Goal: Entertainment & Leisure: Consume media (video, audio)

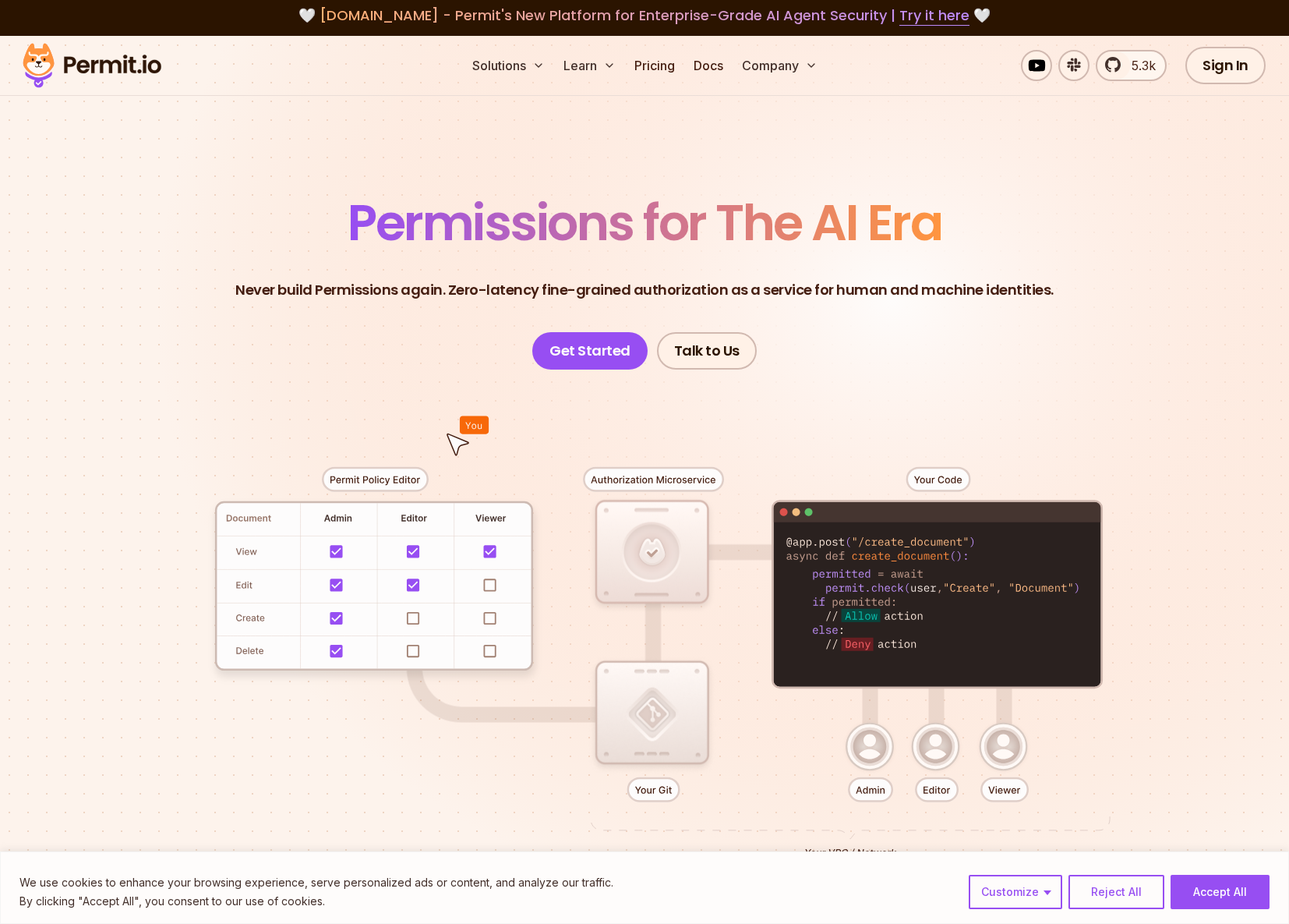
scroll to position [7, 0]
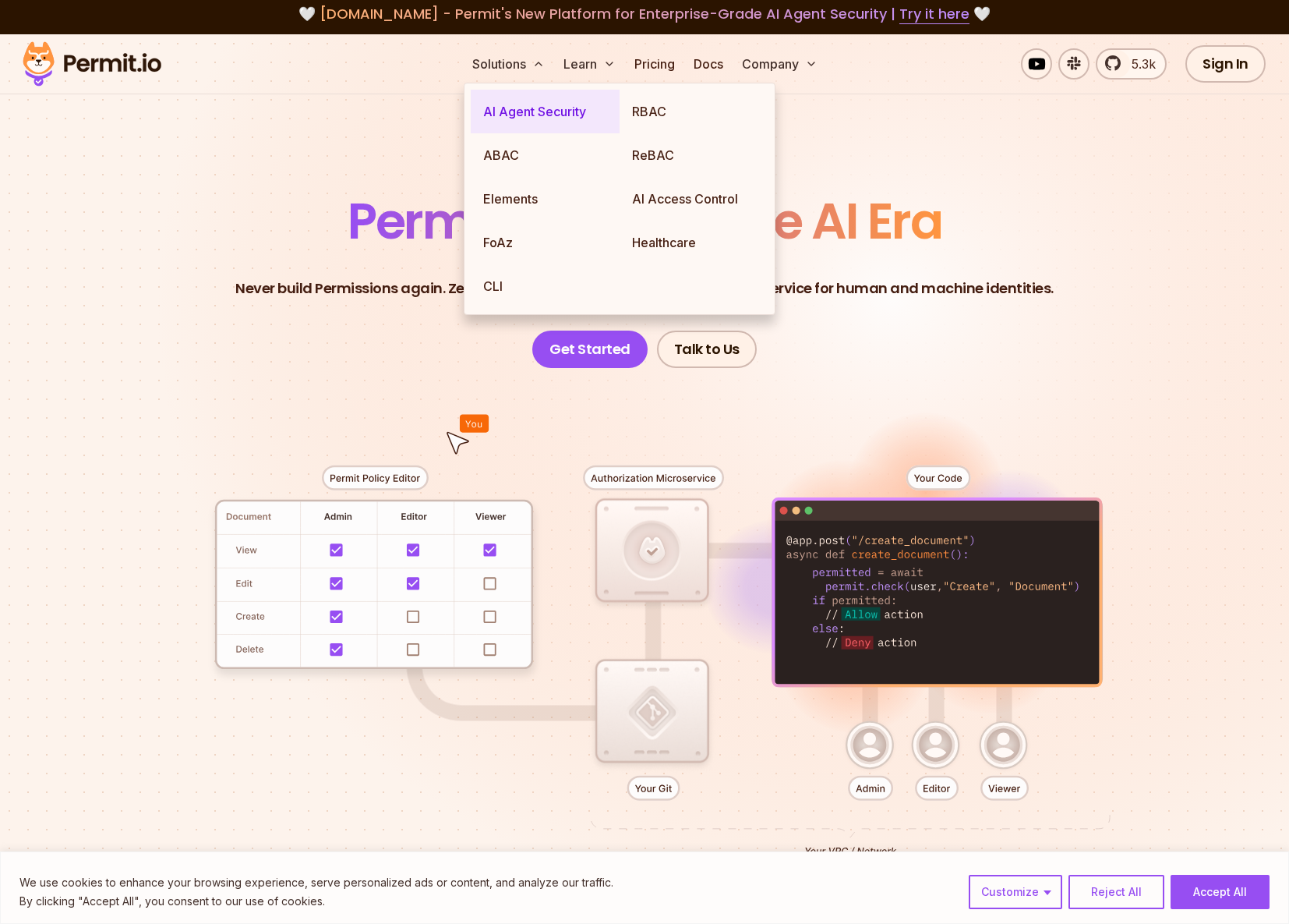
click at [519, 107] on link "AI Agent Security" at bounding box center [545, 112] width 149 height 44
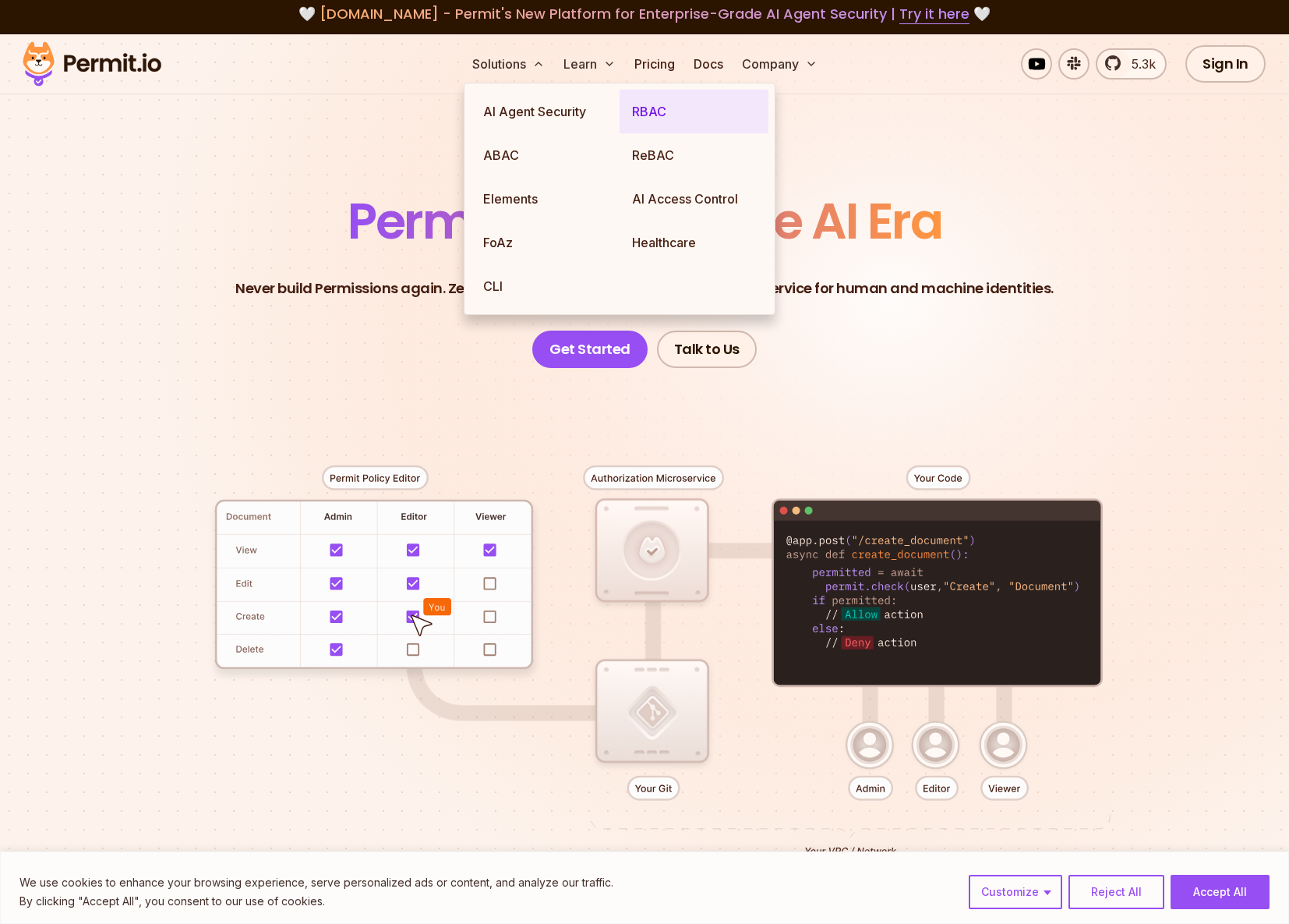
click at [652, 118] on link "RBAC" at bounding box center [694, 112] width 149 height 44
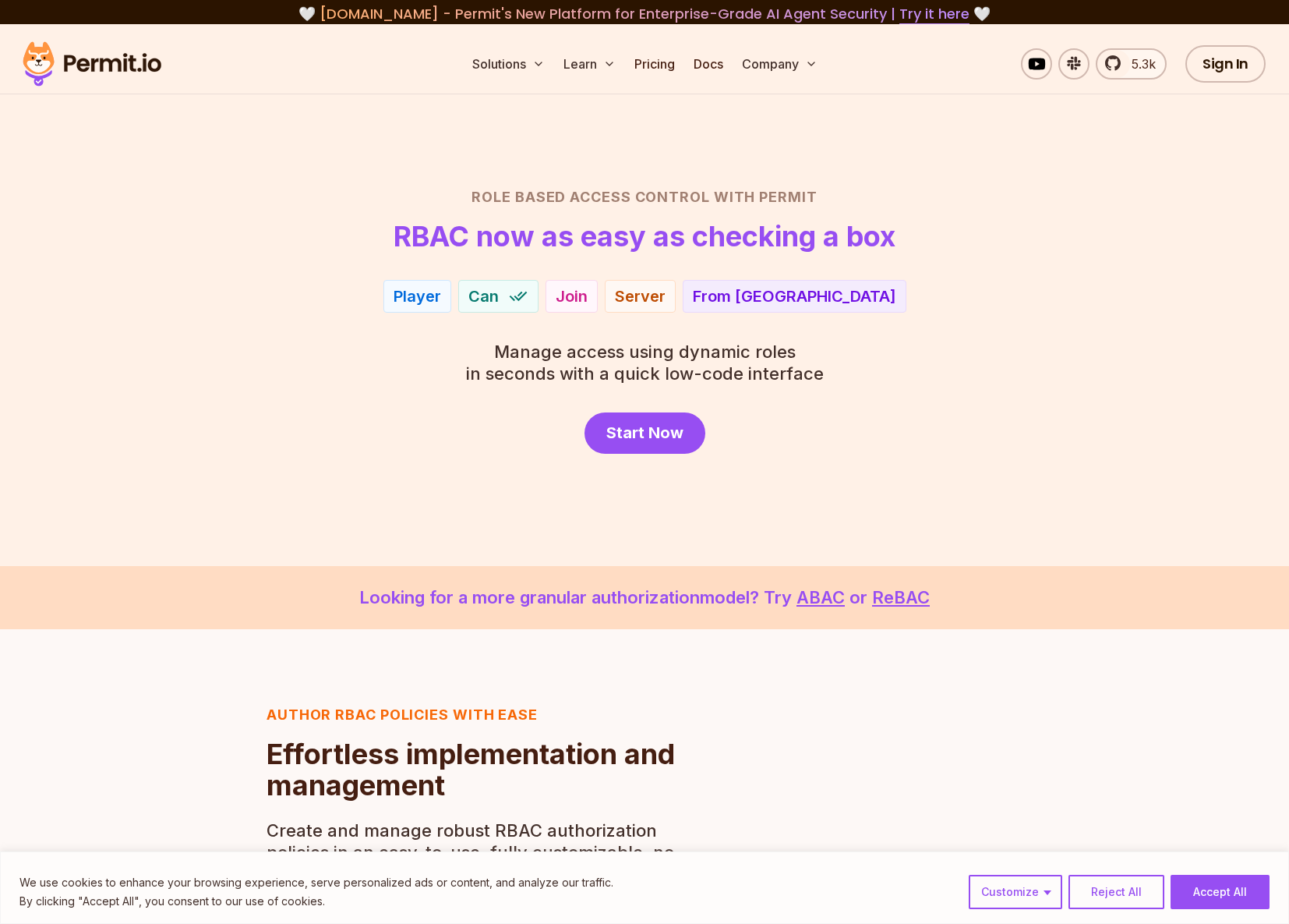
click at [257, 166] on section "Role Based Access Control with Permit RBAC now as easy as checking a box Player…" at bounding box center [644, 295] width 1289 height 542
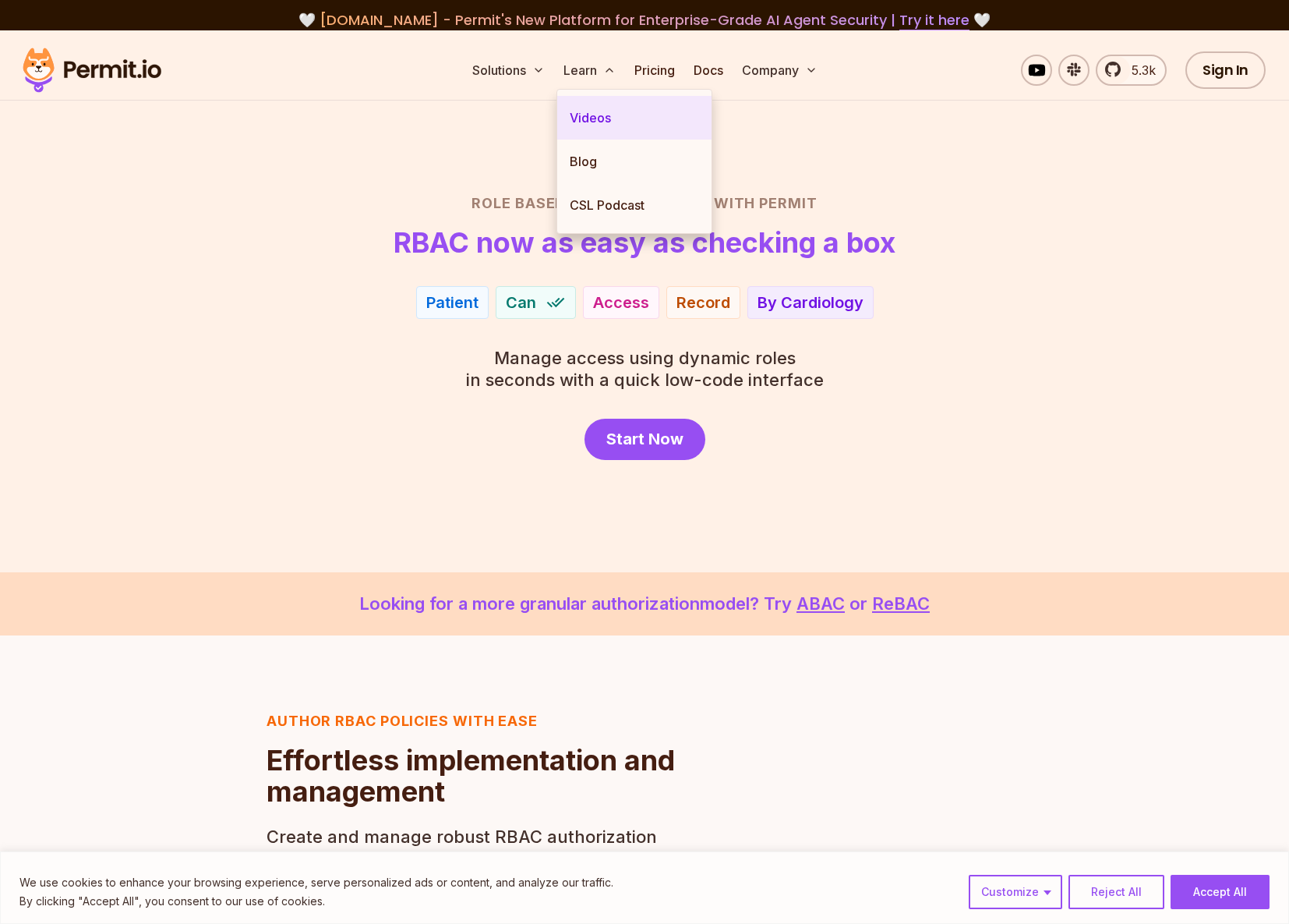
click at [602, 112] on link "Videos" at bounding box center [634, 118] width 154 height 44
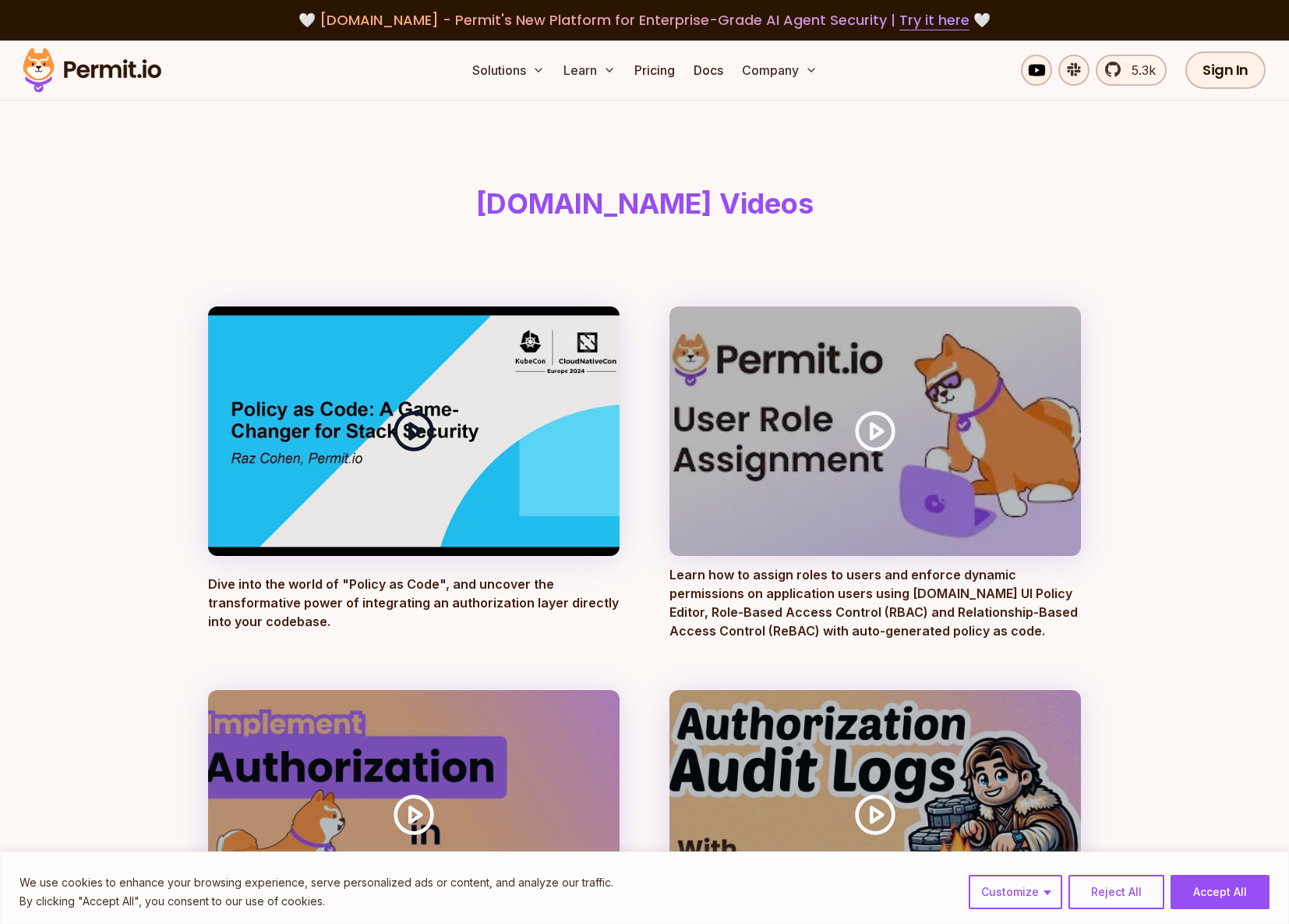
click at [415, 430] on icon at bounding box center [414, 431] width 44 height 44
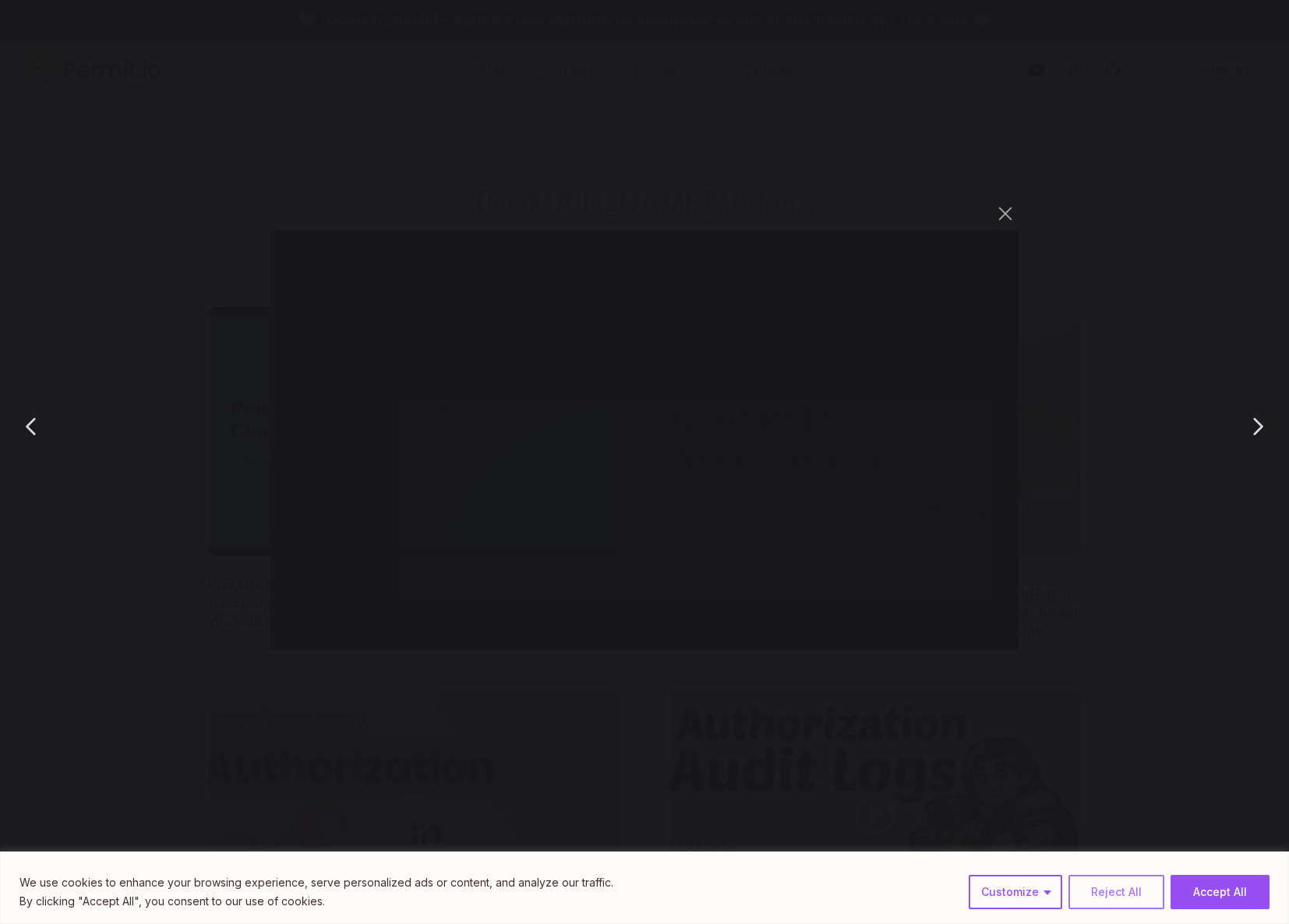
click at [1123, 885] on button "Reject All" at bounding box center [1117, 892] width 96 height 34
